Goal: Task Accomplishment & Management: Manage account settings

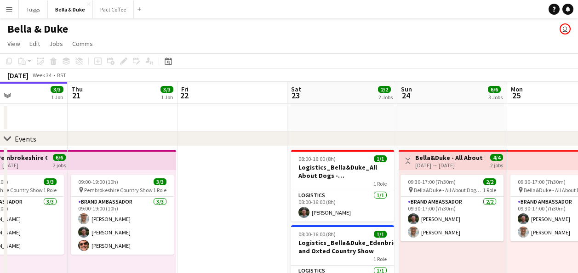
scroll to position [0, 320]
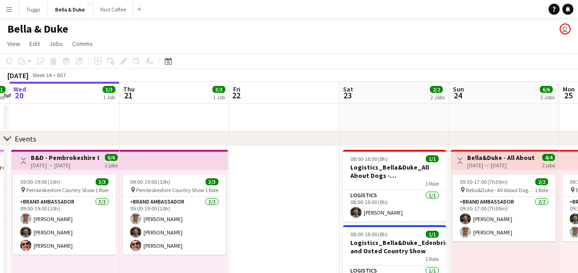
drag, startPoint x: 394, startPoint y: 120, endPoint x: 74, endPoint y: 128, distance: 320.3
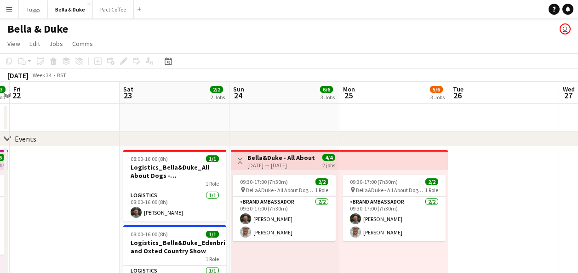
drag, startPoint x: 414, startPoint y: 134, endPoint x: 145, endPoint y: 142, distance: 269.2
click at [144, 143] on div "chevron-right Events" at bounding box center [289, 139] width 578 height 15
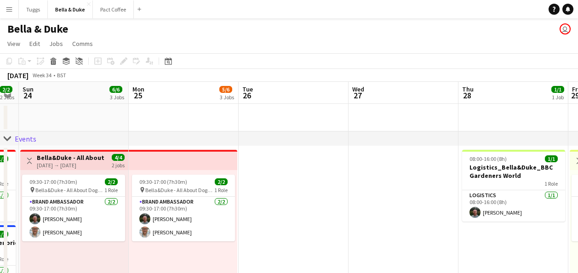
drag, startPoint x: 373, startPoint y: 116, endPoint x: 332, endPoint y: 109, distance: 41.6
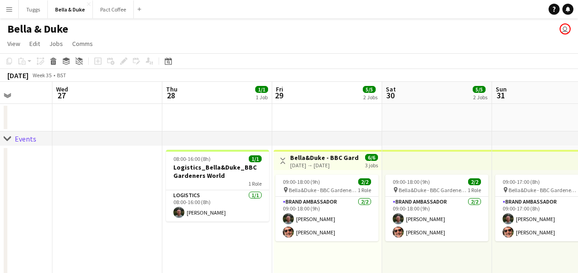
drag, startPoint x: 466, startPoint y: 110, endPoint x: 172, endPoint y: 127, distance: 295.4
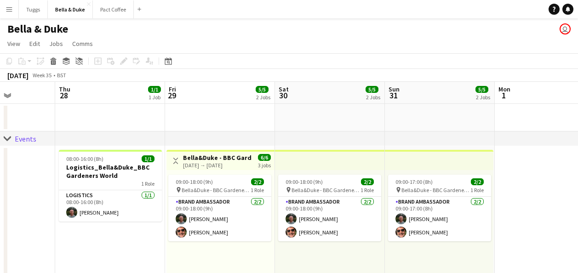
scroll to position [0, 275]
drag, startPoint x: 410, startPoint y: 123, endPoint x: 302, endPoint y: 130, distance: 107.9
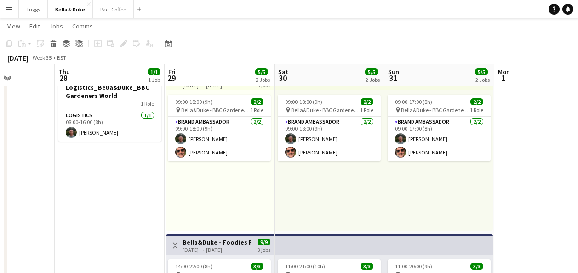
scroll to position [0, 0]
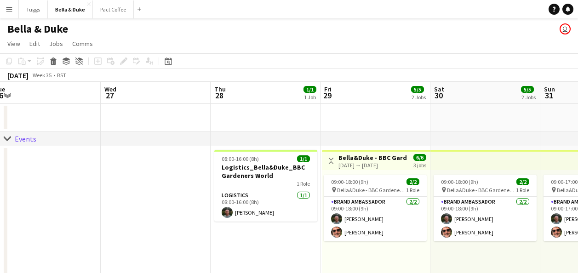
drag, startPoint x: 226, startPoint y: 117, endPoint x: 435, endPoint y: 112, distance: 209.4
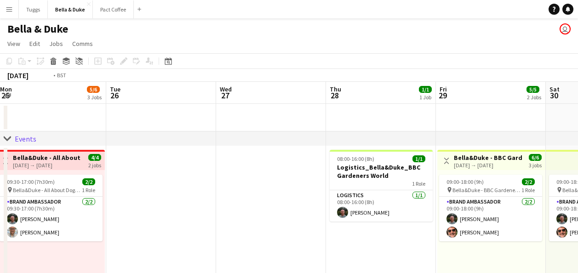
drag, startPoint x: 210, startPoint y: 120, endPoint x: 386, endPoint y: 106, distance: 177.2
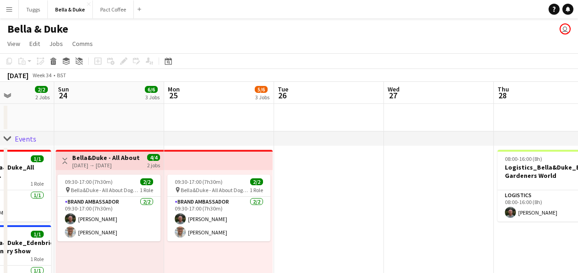
drag, startPoint x: 290, startPoint y: 115, endPoint x: 453, endPoint y: 111, distance: 163.4
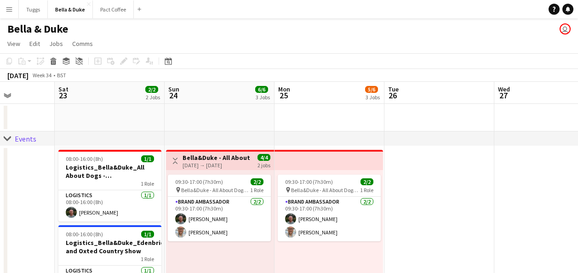
scroll to position [0, 236]
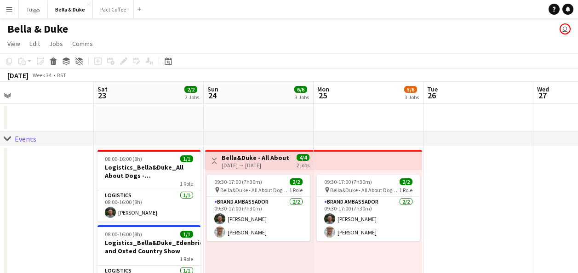
drag, startPoint x: 292, startPoint y: 117, endPoint x: 331, endPoint y: 115, distance: 39.2
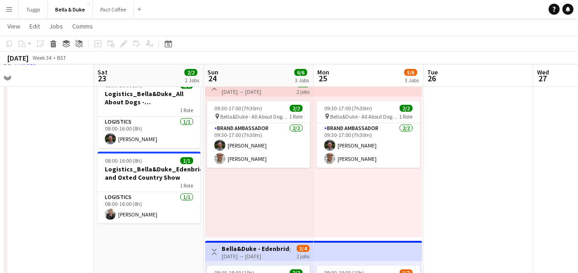
scroll to position [92, 0]
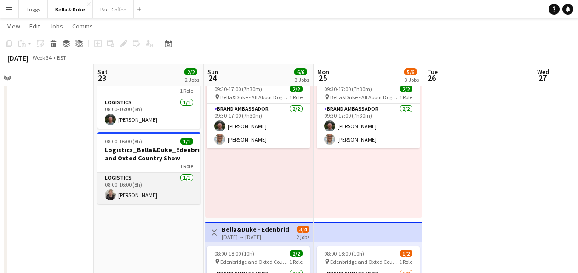
click at [166, 195] on app-card-role "Logistics [DATE] 08:00-16:00 (8h) [PERSON_NAME]" at bounding box center [149, 188] width 103 height 31
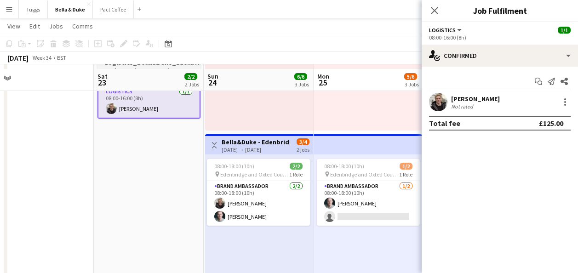
scroll to position [184, 0]
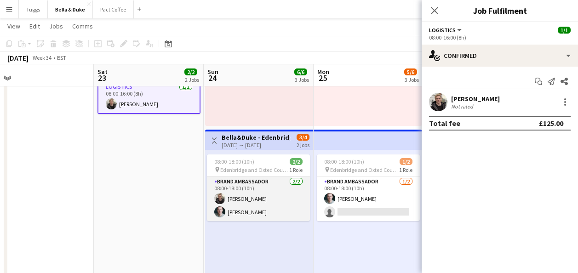
click at [274, 200] on app-card-role "Brand Ambassador [DATE] 08:00-18:00 (10h) [PERSON_NAME] [PERSON_NAME]" at bounding box center [258, 199] width 103 height 45
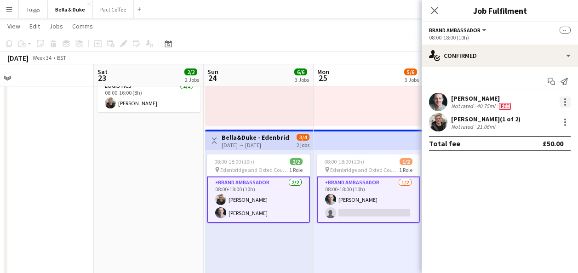
click at [564, 105] on div at bounding box center [565, 102] width 11 height 11
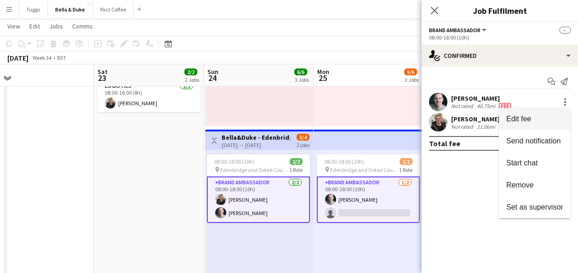
click at [552, 116] on span "Edit fee" at bounding box center [534, 119] width 57 height 8
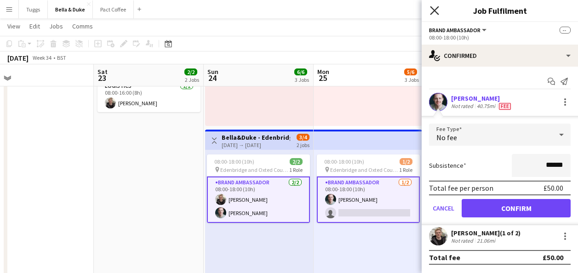
click at [431, 9] on icon "Close pop-in" at bounding box center [434, 10] width 9 height 9
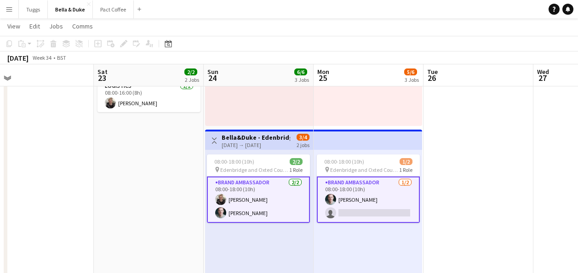
click at [474, 190] on app-date-cell at bounding box center [479, 210] width 110 height 498
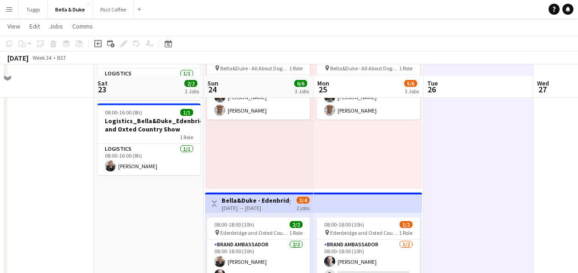
scroll to position [138, 0]
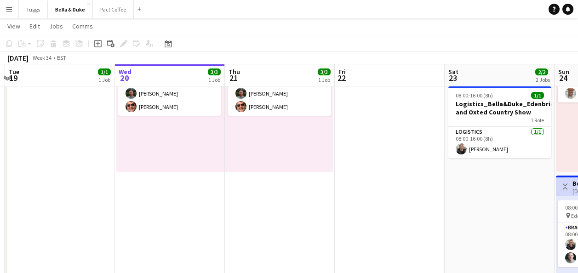
drag, startPoint x: 121, startPoint y: 200, endPoint x: 460, endPoint y: 200, distance: 338.5
click at [474, 199] on app-calendar-viewport "Sun 17 4/4 2 Jobs Mon 18 Tue 19 1/1 1 Job Wed 20 3/3 1 Job Thu 21 3/3 1 Job Fri…" at bounding box center [289, 265] width 578 height 734
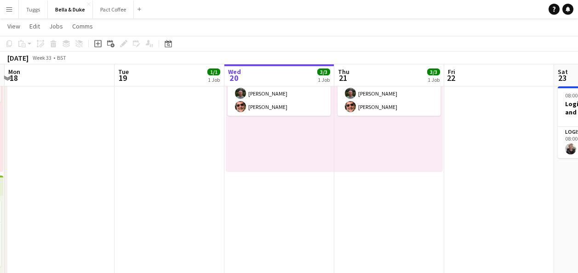
scroll to position [0, 191]
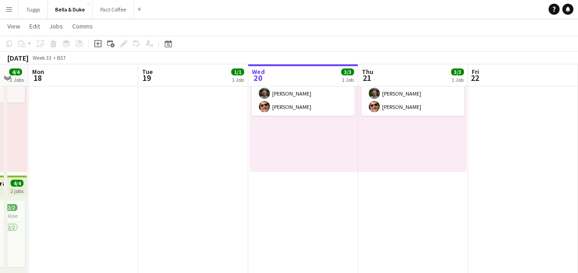
drag, startPoint x: 189, startPoint y: 207, endPoint x: 321, endPoint y: 202, distance: 132.1
click at [321, 202] on app-calendar-viewport "Sat 16 4/4 2 Jobs Sun 17 4/4 2 Jobs Mon 18 Tue 19 1/1 1 Job Wed 20 3/3 1 Job Th…" at bounding box center [289, 265] width 578 height 734
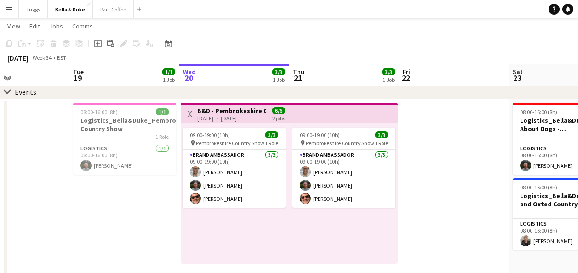
scroll to position [0, 371]
drag, startPoint x: 186, startPoint y: 221, endPoint x: 116, endPoint y: 229, distance: 70.4
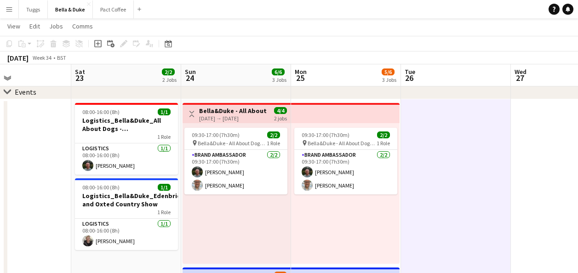
scroll to position [0, 369]
drag, startPoint x: 472, startPoint y: 199, endPoint x: 35, endPoint y: 208, distance: 437.5
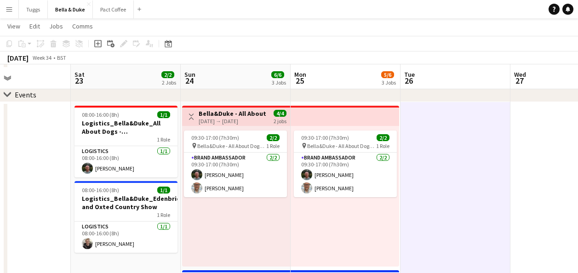
scroll to position [46, 0]
